Goal: Task Accomplishment & Management: Use online tool/utility

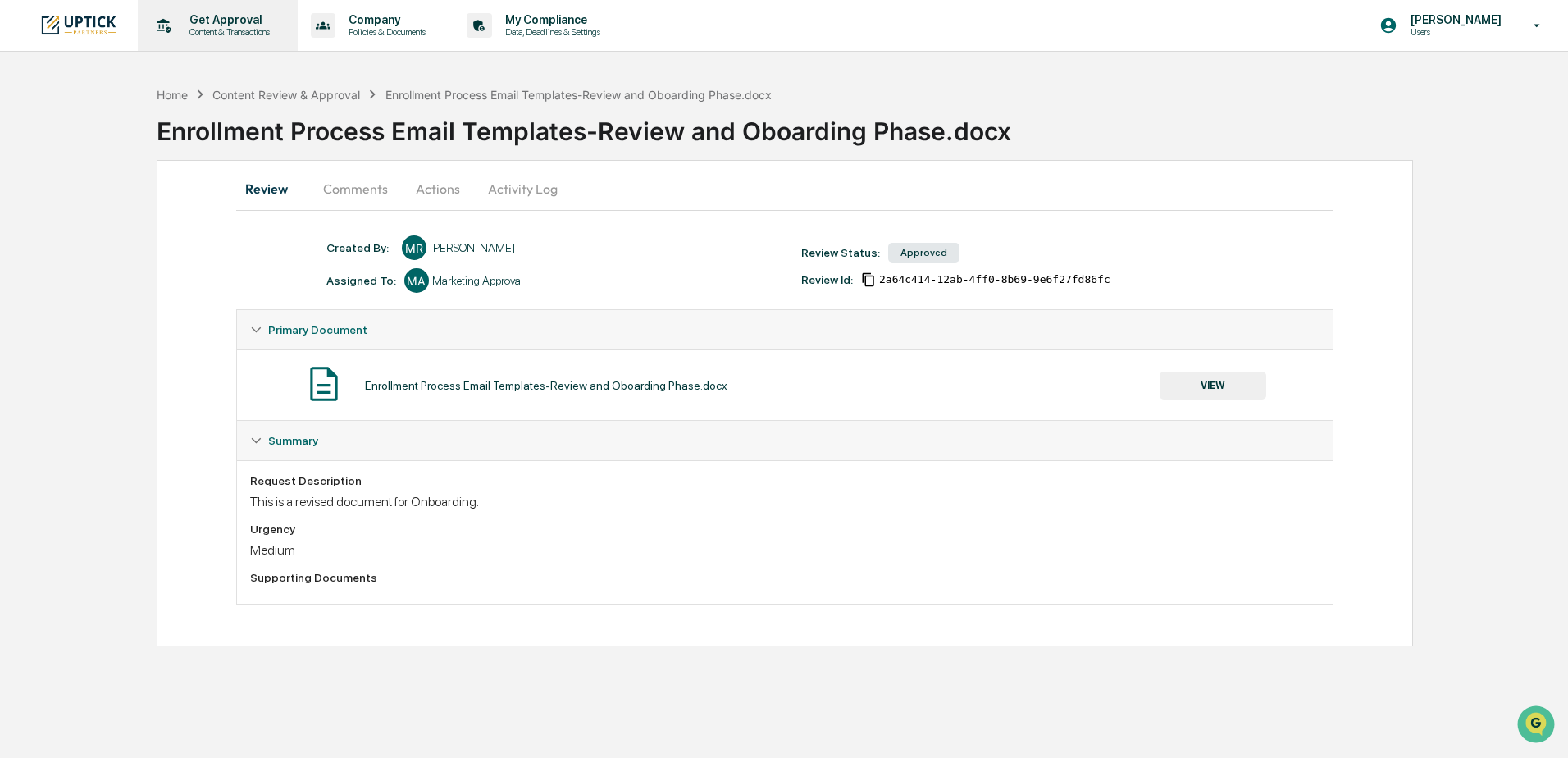
click at [209, 27] on p "Content & Transactions" at bounding box center [226, 32] width 101 height 11
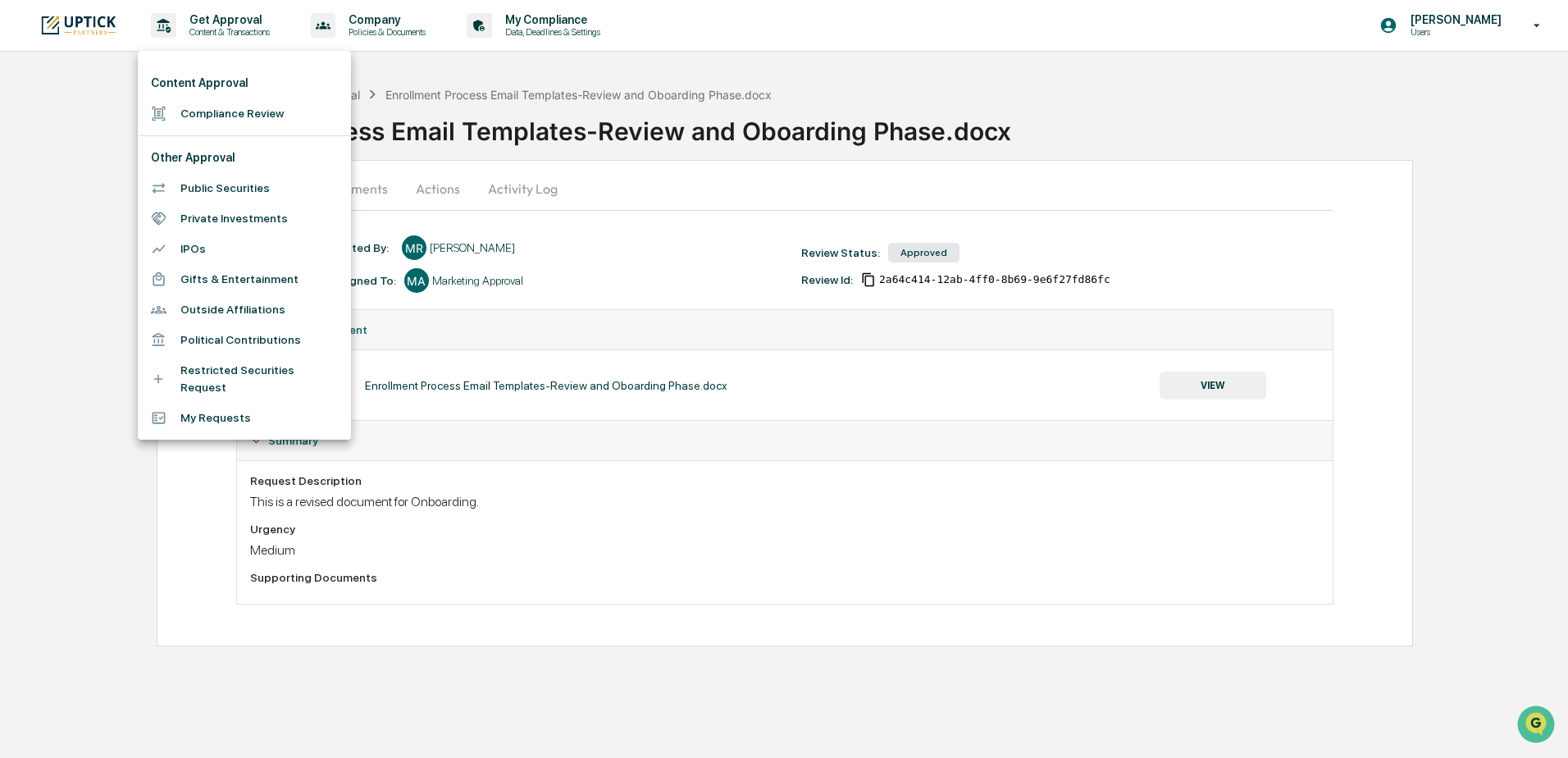
click at [248, 117] on li "Compliance Review" at bounding box center [244, 114] width 213 height 31
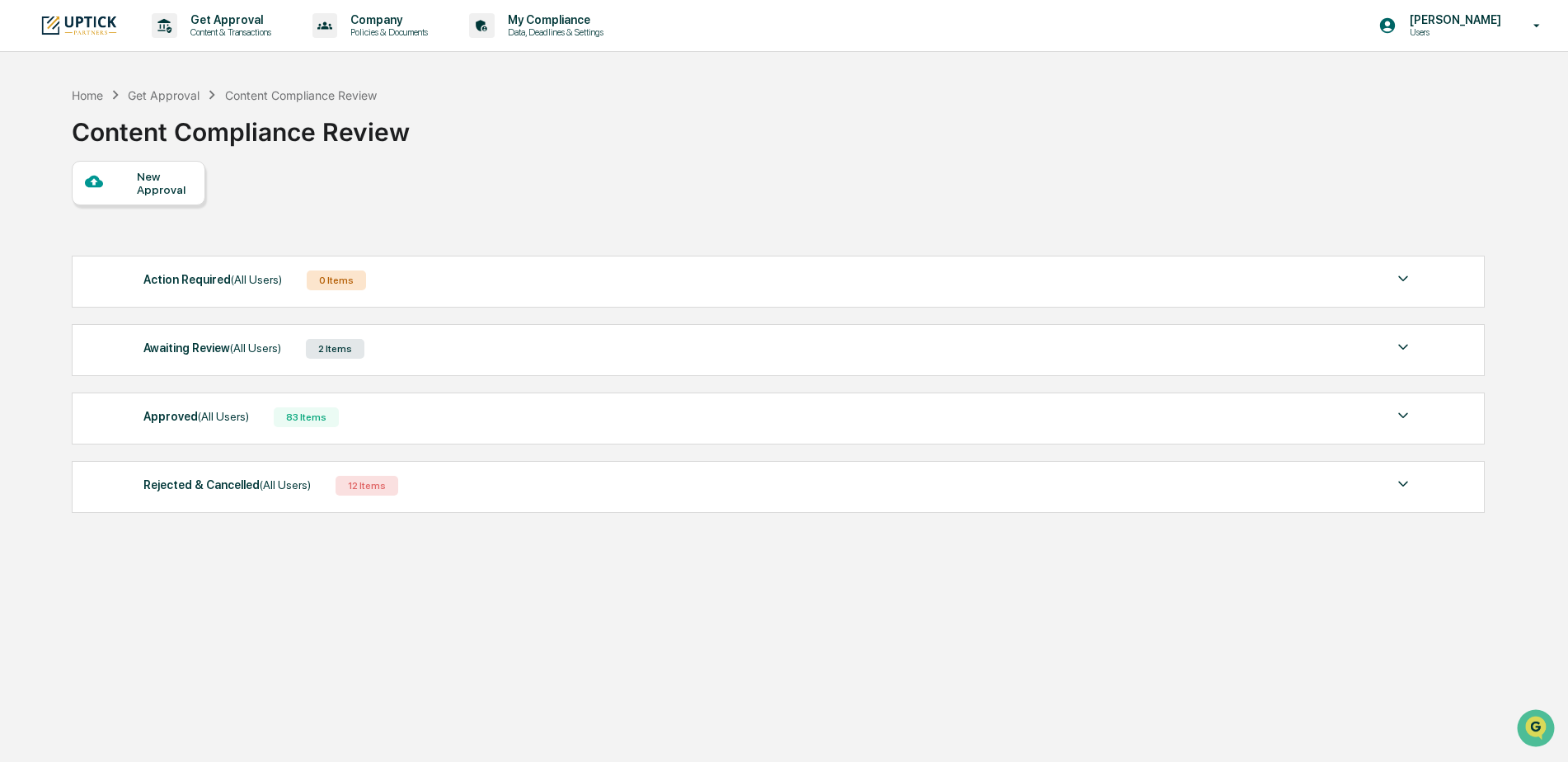
click at [425, 349] on div "Awaiting Review (All Users) 2 Items" at bounding box center [779, 348] width 1270 height 23
click at [413, 350] on div "Awaiting Review (All Users) 2 Items" at bounding box center [779, 348] width 1270 height 23
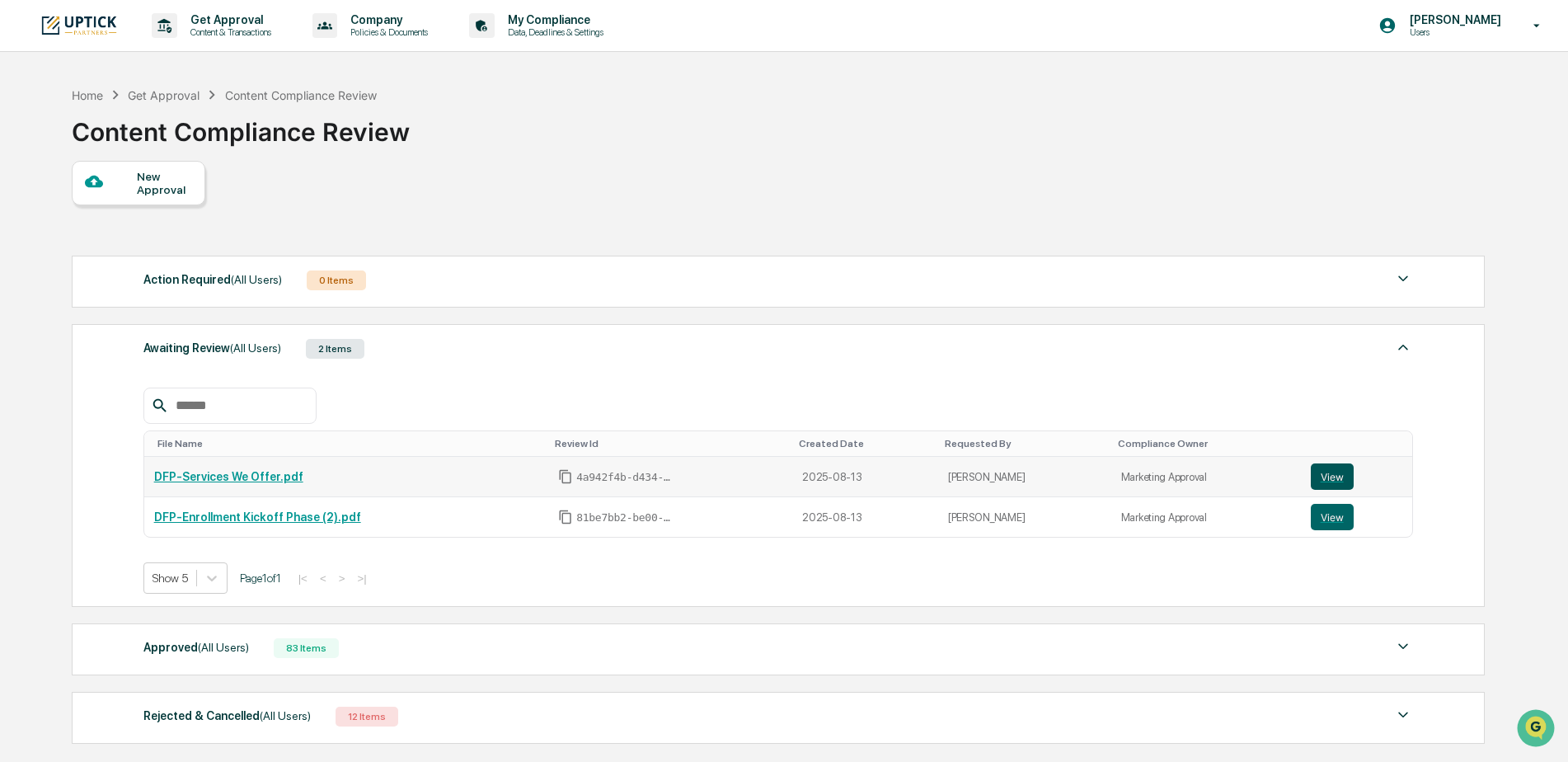
click at [1323, 473] on button "View" at bounding box center [1333, 476] width 43 height 27
click at [1328, 518] on button "View" at bounding box center [1333, 517] width 43 height 27
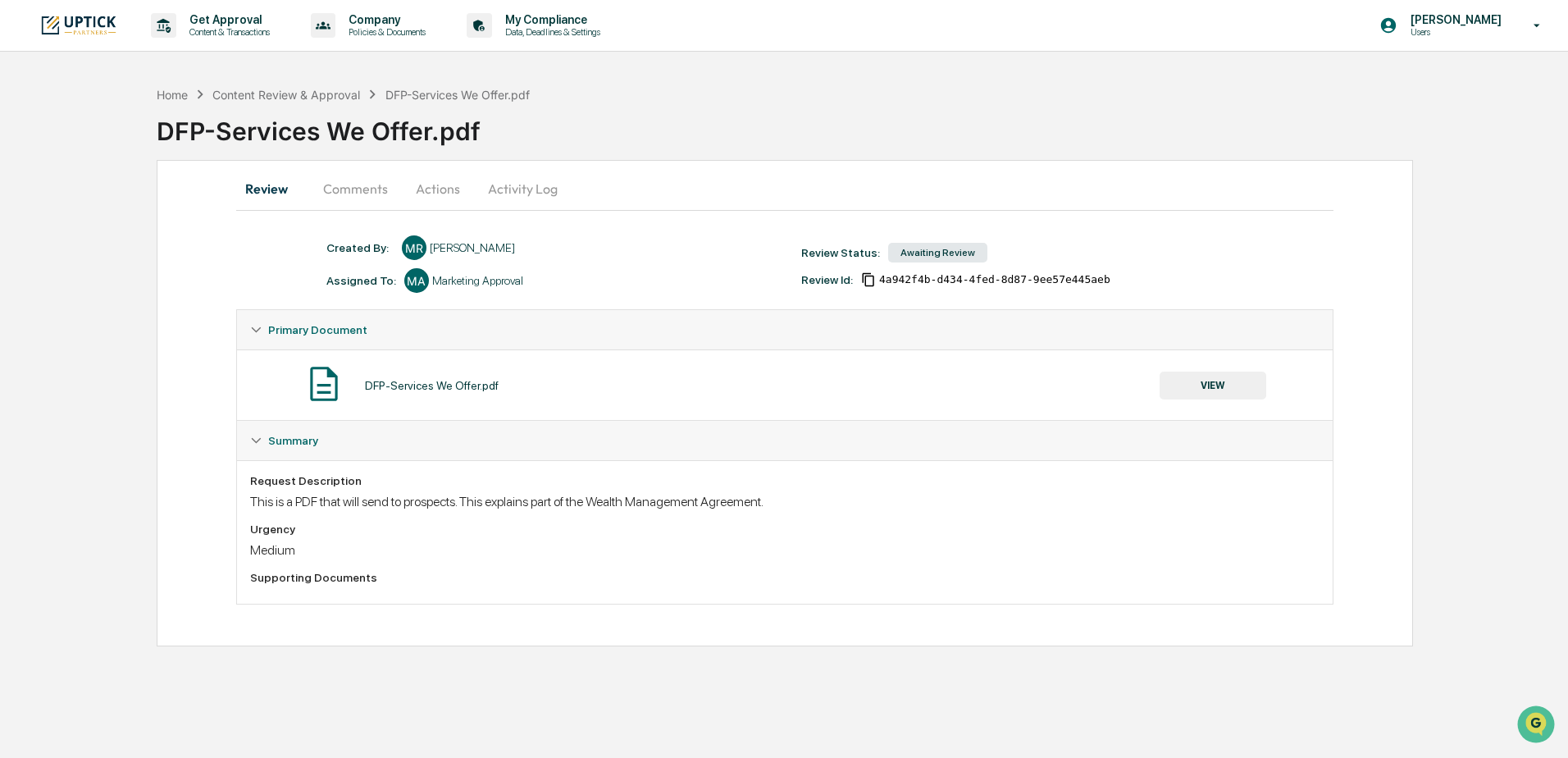
click at [532, 189] on button "Activity Log" at bounding box center [523, 188] width 96 height 39
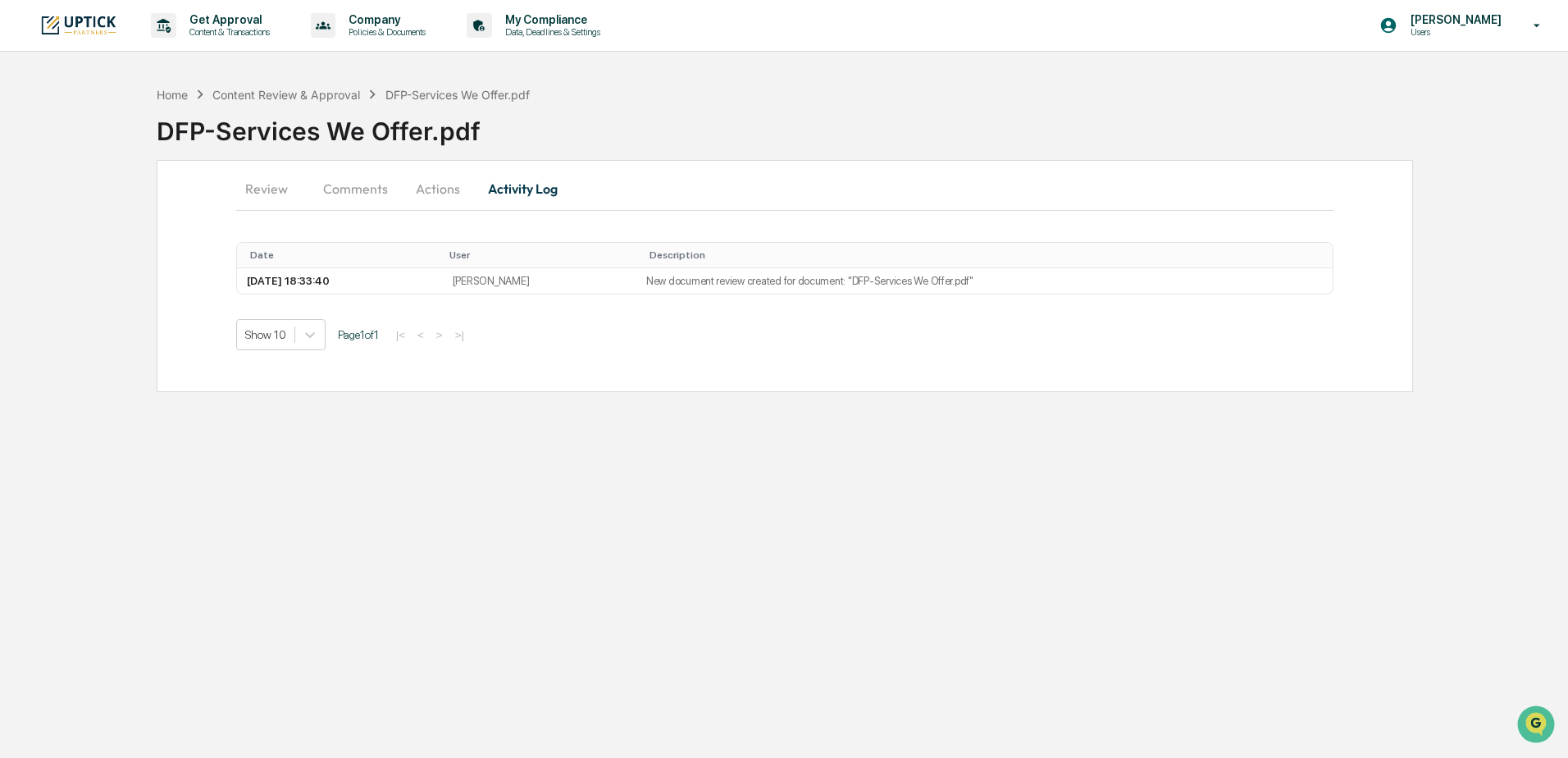
click at [443, 193] on button "Actions" at bounding box center [438, 188] width 74 height 39
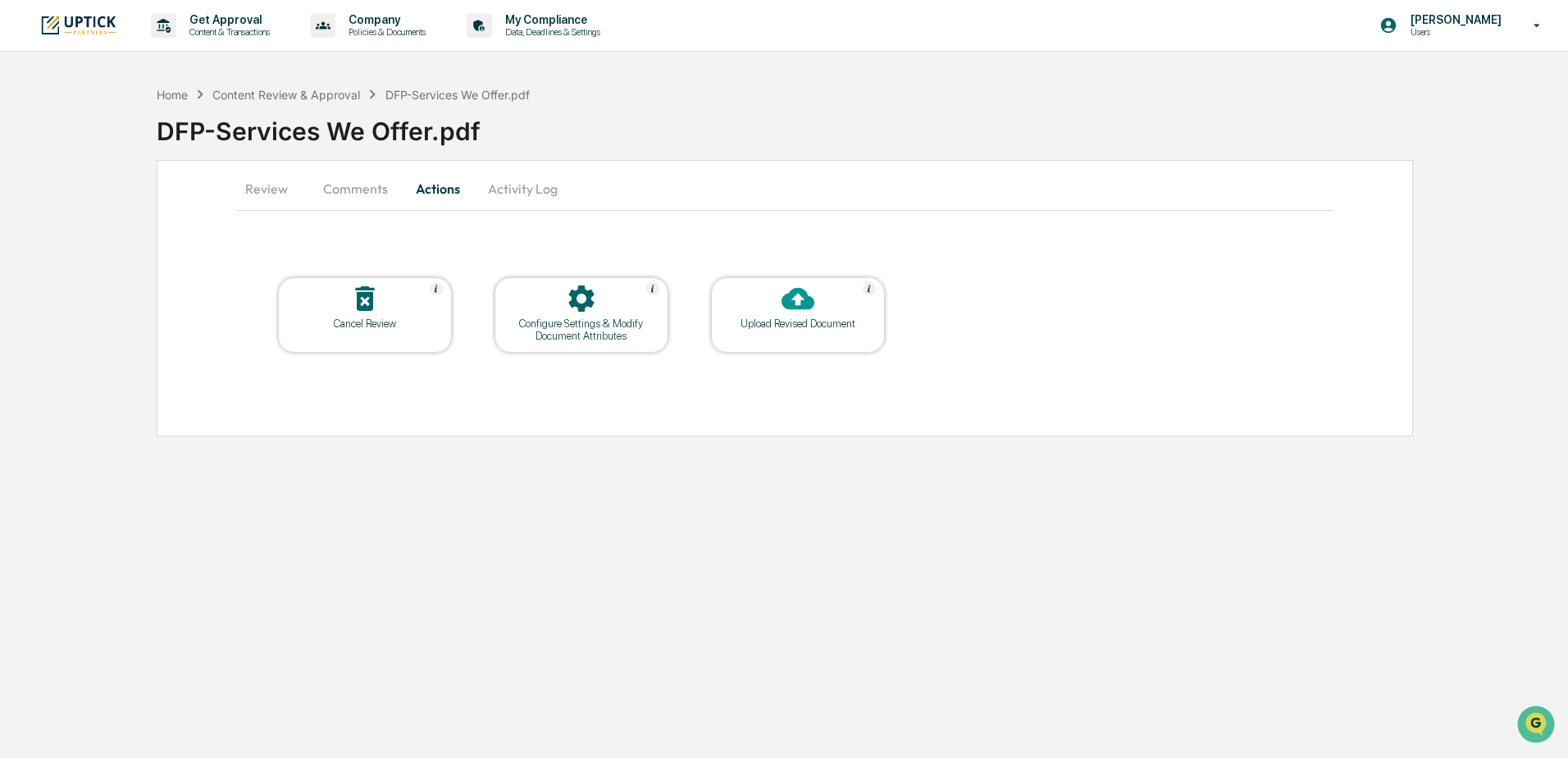
click at [340, 187] on button "Comments" at bounding box center [355, 188] width 91 height 39
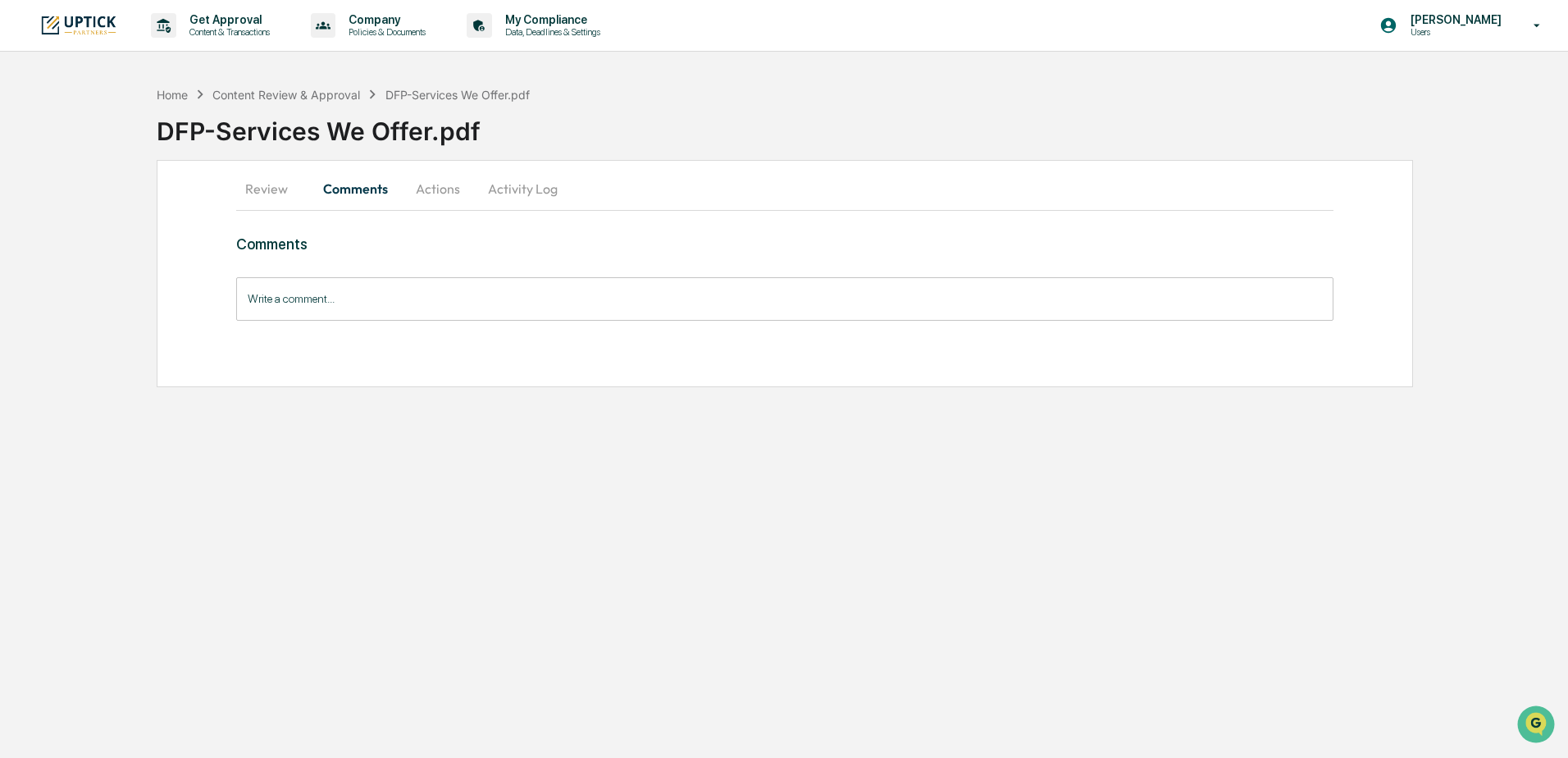
click at [264, 191] on button "Review" at bounding box center [272, 188] width 74 height 39
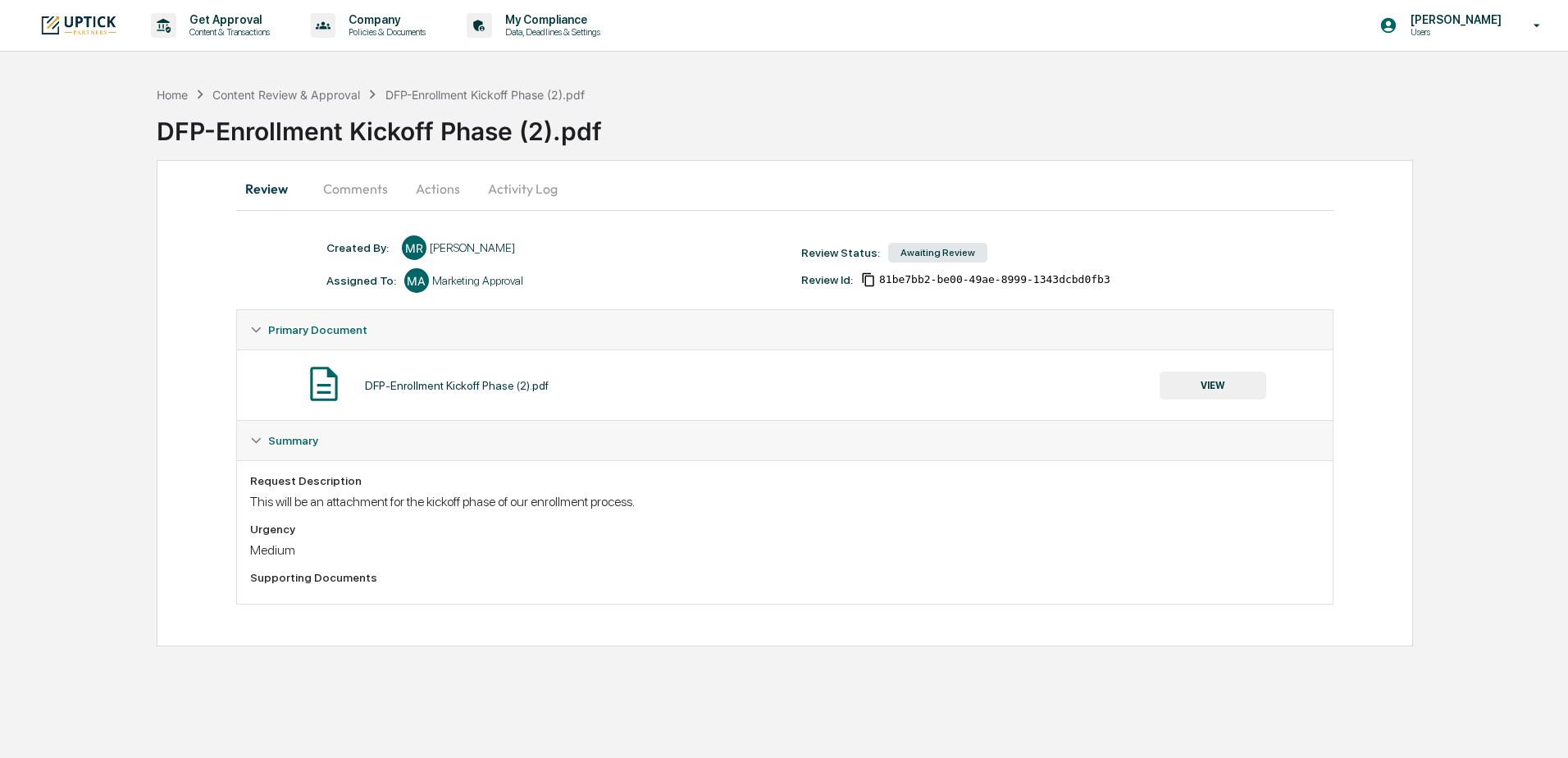
click at [437, 190] on button "Actions" at bounding box center [438, 188] width 74 height 39
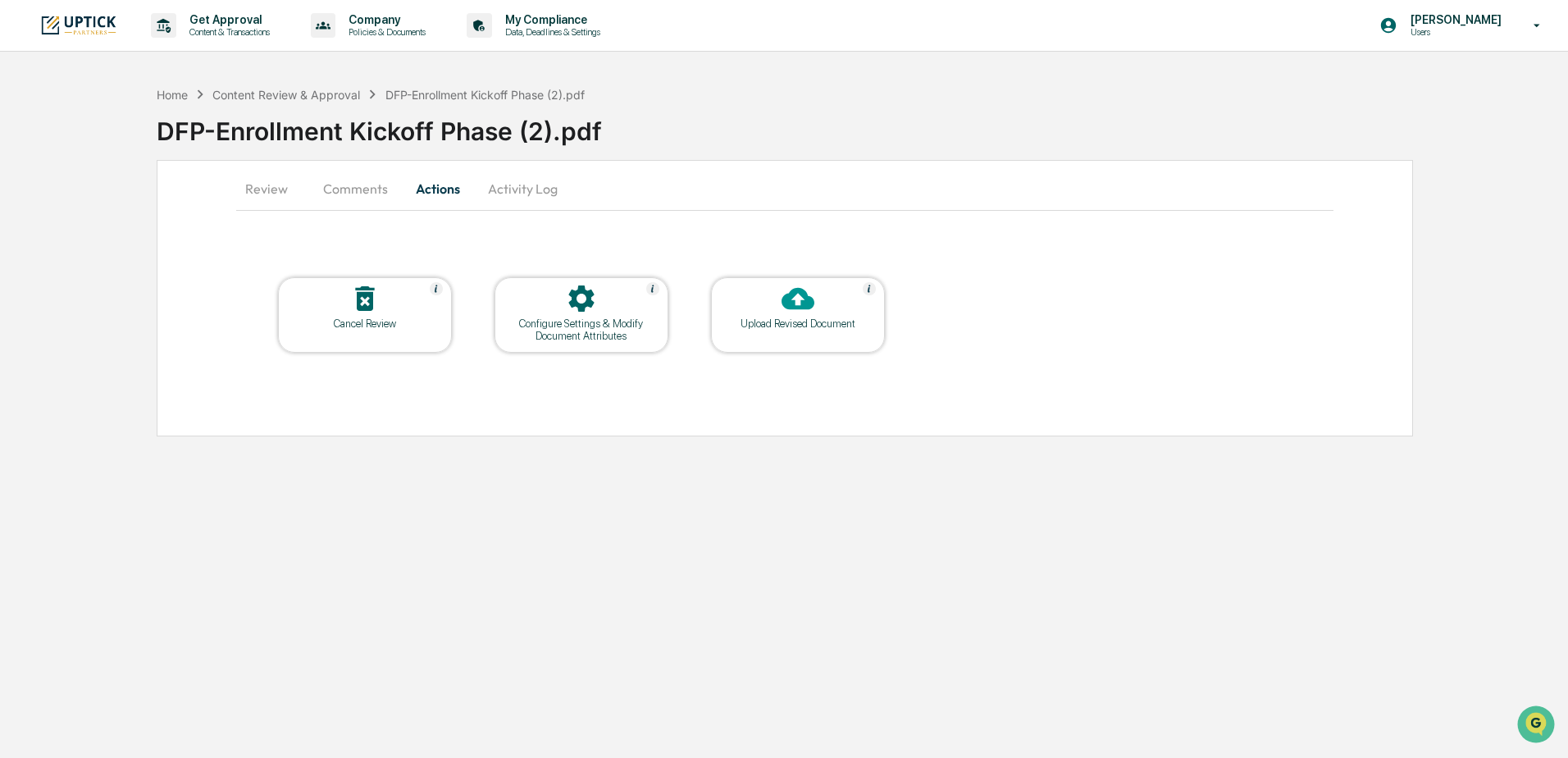
click at [369, 189] on button "Comments" at bounding box center [355, 188] width 91 height 39
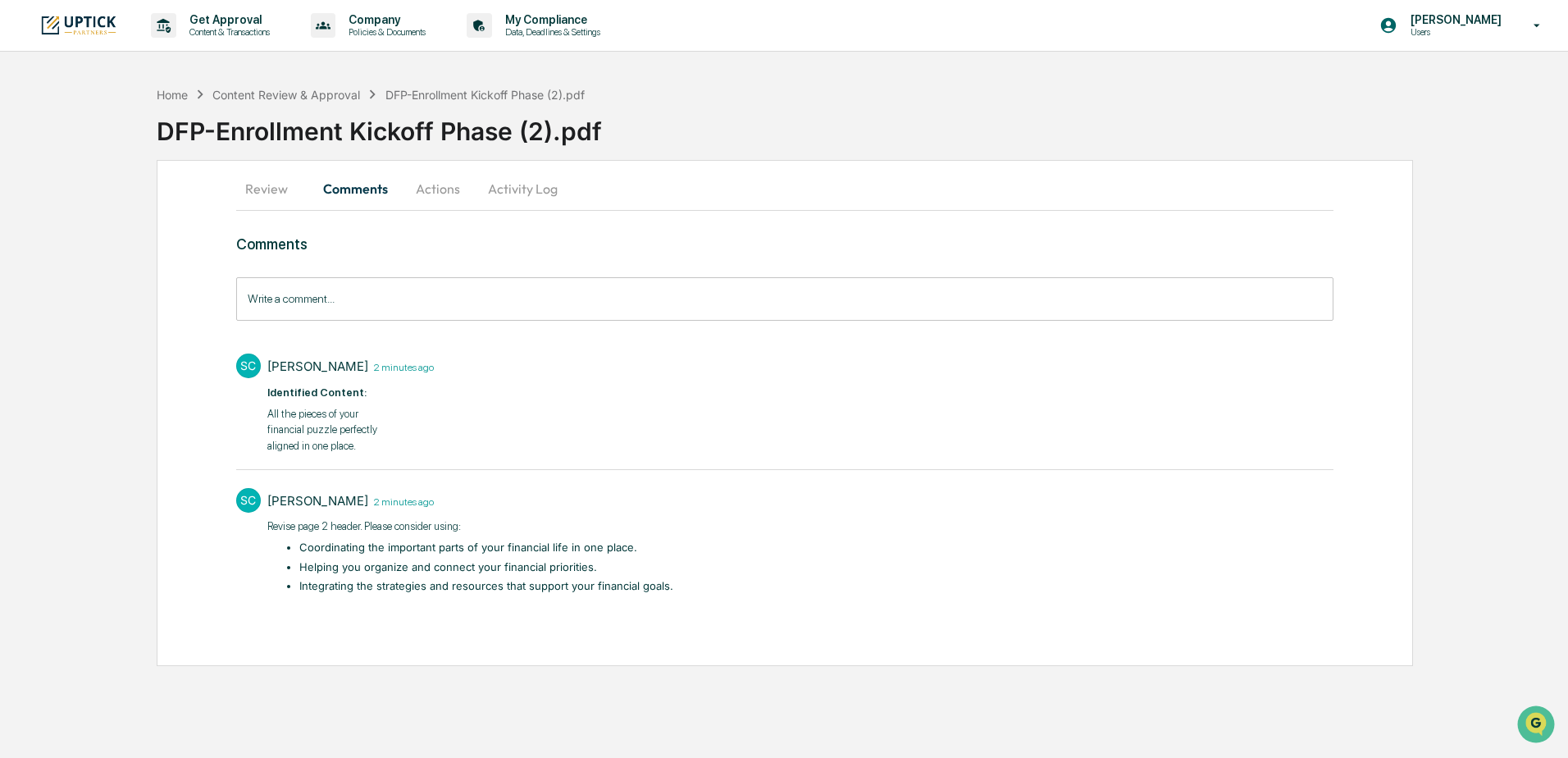
click at [287, 194] on button "Review" at bounding box center [272, 188] width 74 height 39
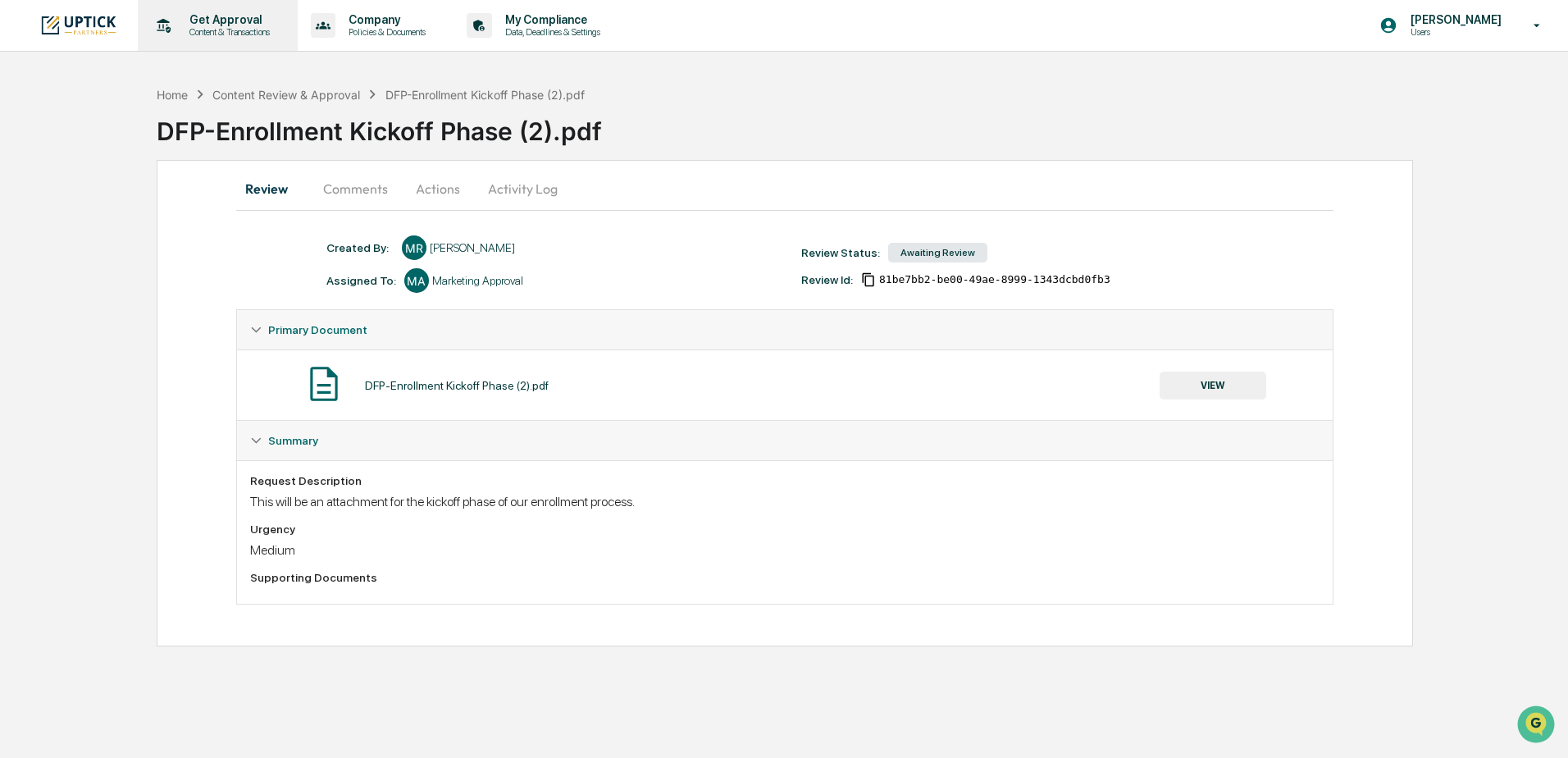
click at [210, 25] on p "Get Approval" at bounding box center [226, 19] width 101 height 13
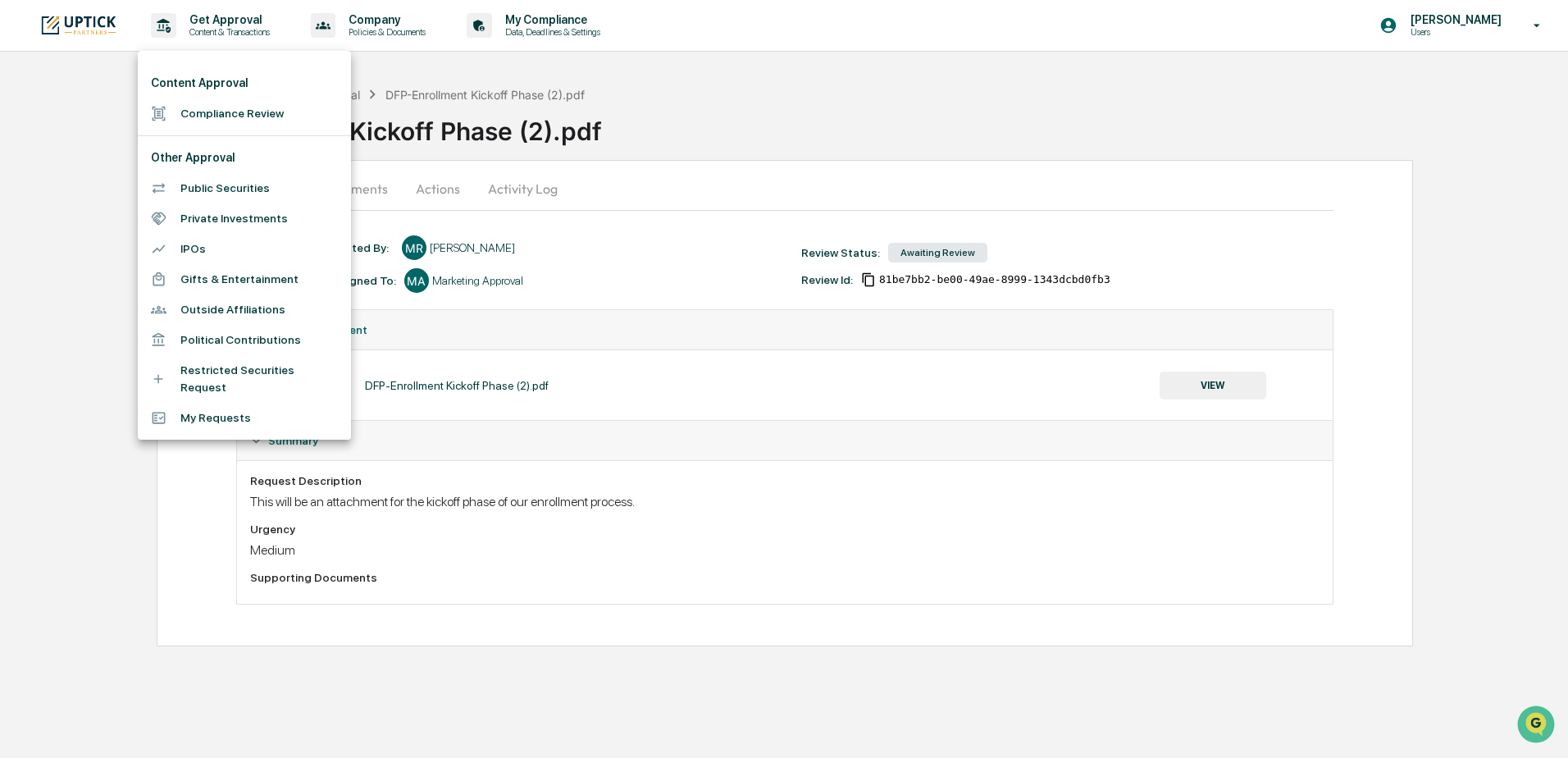
click at [227, 118] on li "Compliance Review" at bounding box center [244, 114] width 213 height 31
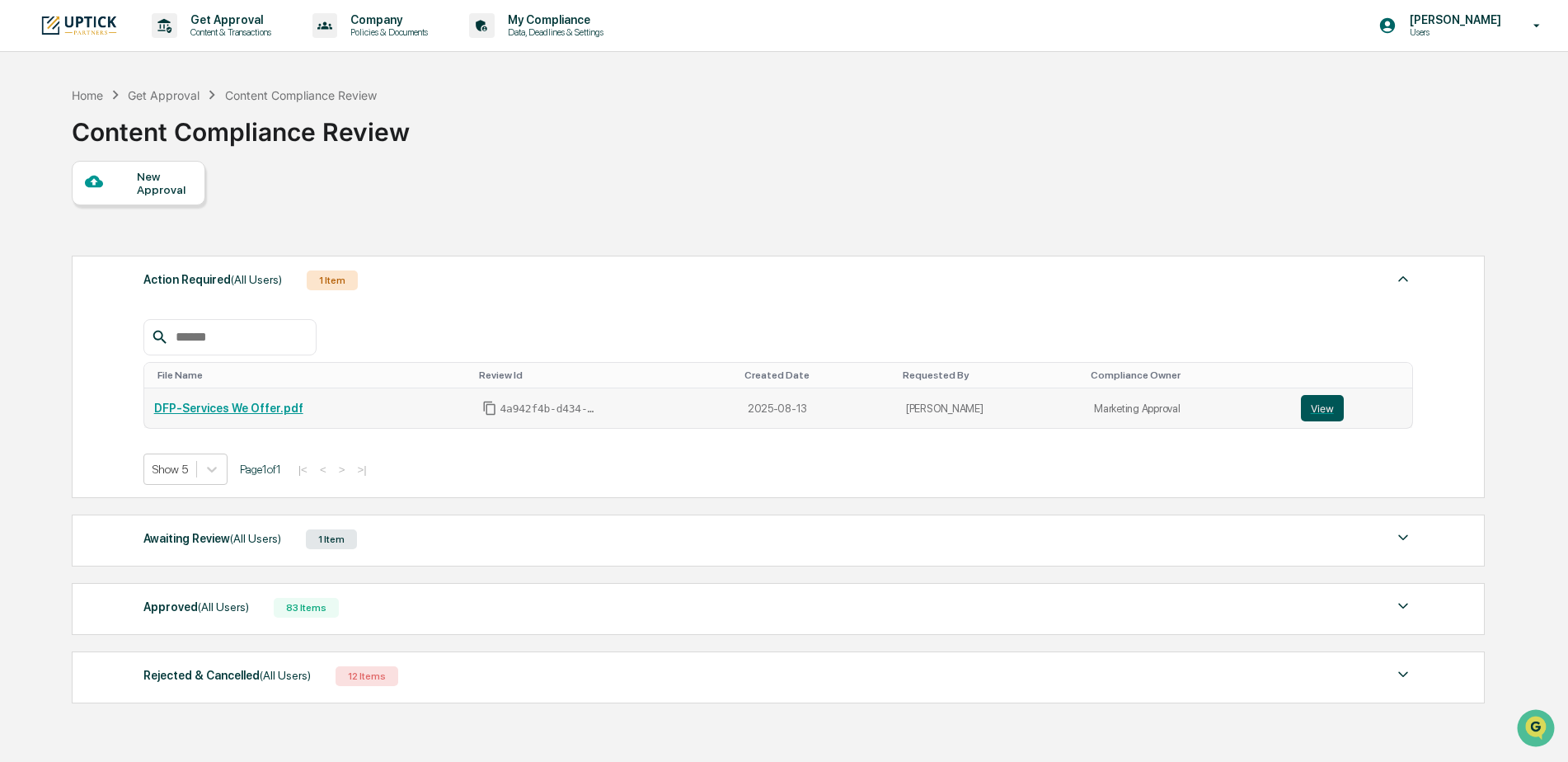
click at [1306, 415] on button "View" at bounding box center [1322, 408] width 43 height 27
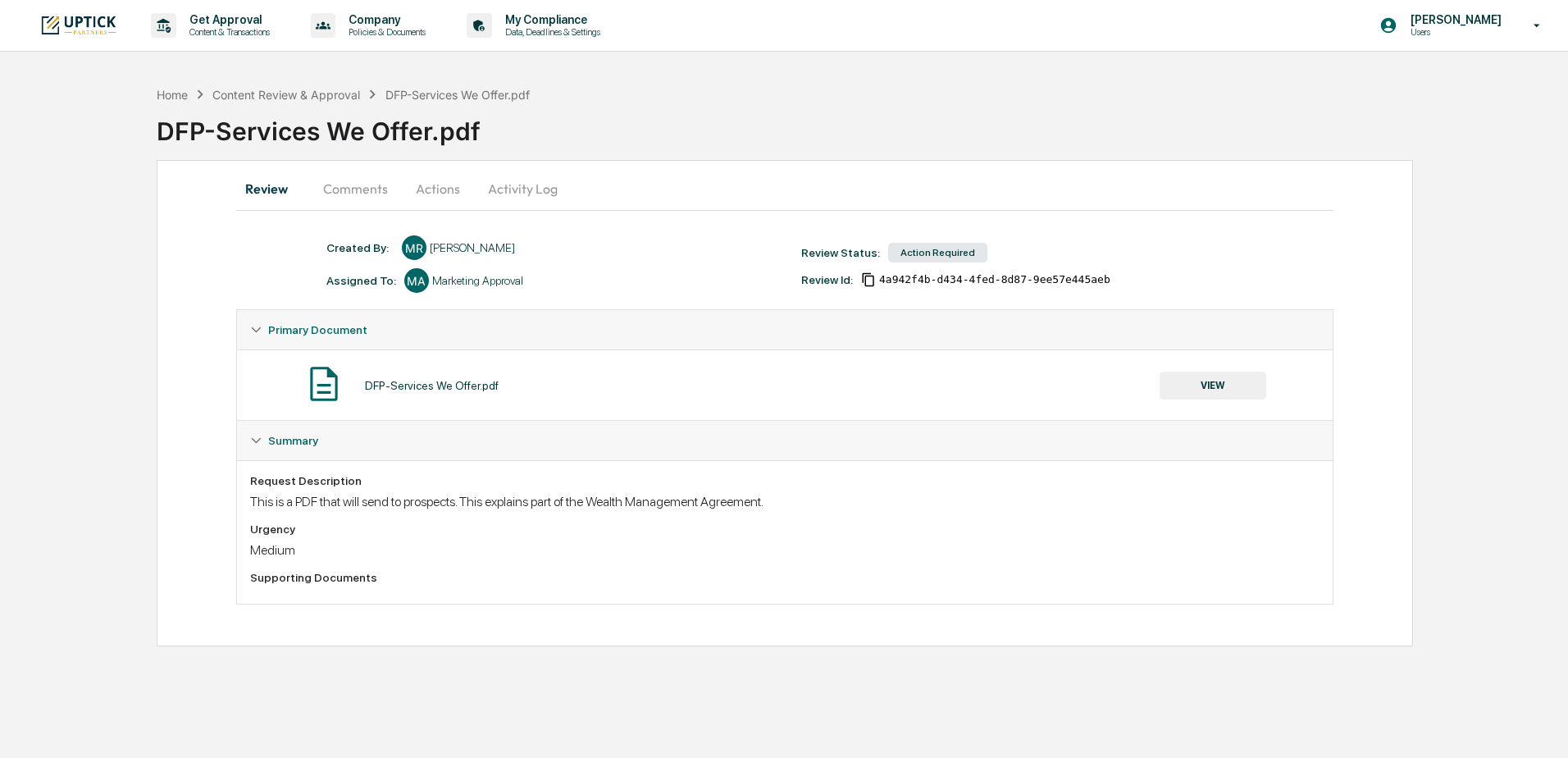
click at [347, 180] on button "Comments" at bounding box center [355, 188] width 91 height 39
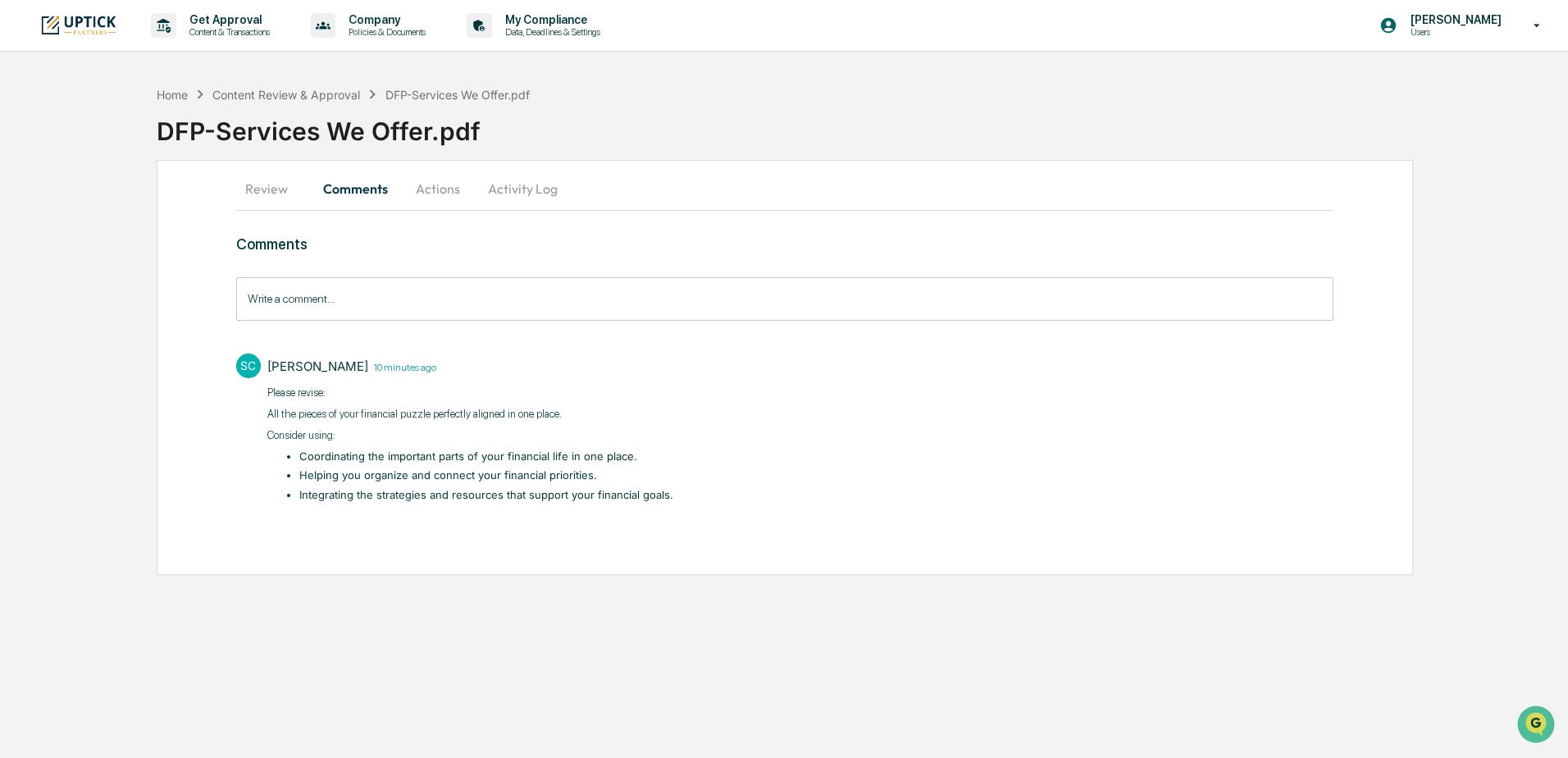
click at [380, 303] on input "Write a comment..." at bounding box center [784, 299] width 1097 height 43
